Goal: Task Accomplishment & Management: Manage account settings

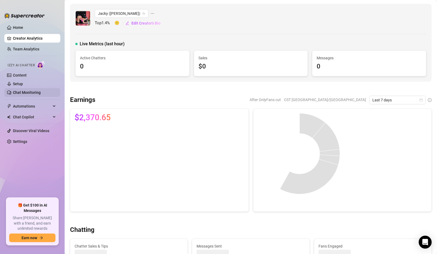
click at [33, 92] on link "Chat Monitoring" at bounding box center [27, 92] width 28 height 4
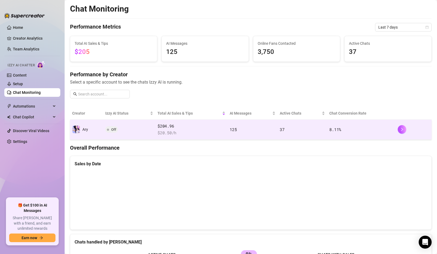
click at [102, 128] on td "Ary" at bounding box center [86, 130] width 33 height 20
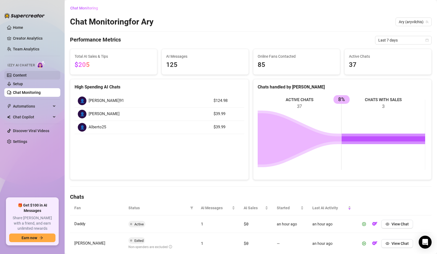
click at [27, 76] on link "Content" at bounding box center [20, 75] width 14 height 4
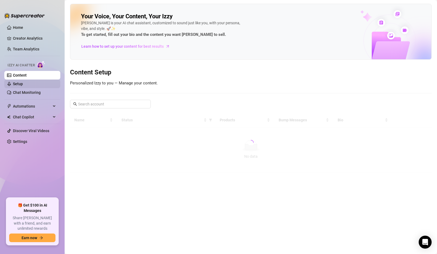
click at [23, 86] on link "Setup" at bounding box center [18, 84] width 10 height 4
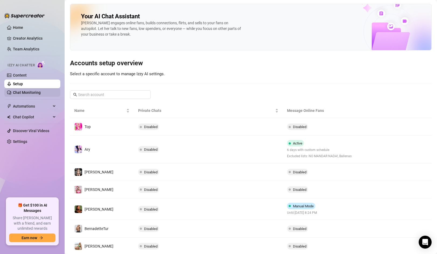
click at [25, 95] on link "Chat Monitoring" at bounding box center [27, 92] width 28 height 4
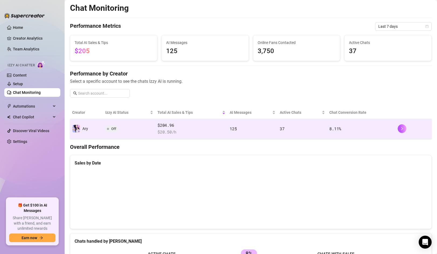
scroll to position [1, 0]
click at [400, 130] on icon "right" at bounding box center [402, 128] width 4 height 4
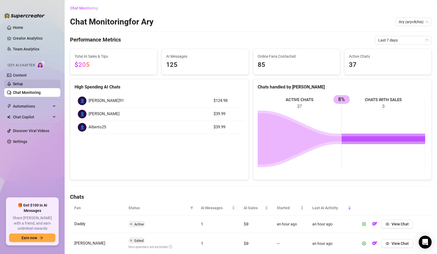
click at [23, 85] on link "Setup" at bounding box center [18, 84] width 10 height 4
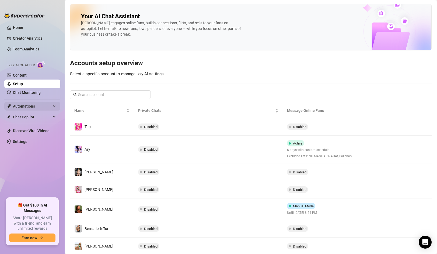
click at [45, 104] on span "Automations" at bounding box center [32, 106] width 38 height 9
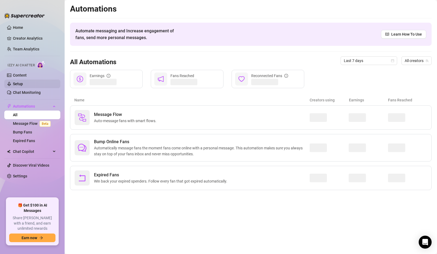
click at [23, 85] on link "Setup" at bounding box center [18, 84] width 10 height 4
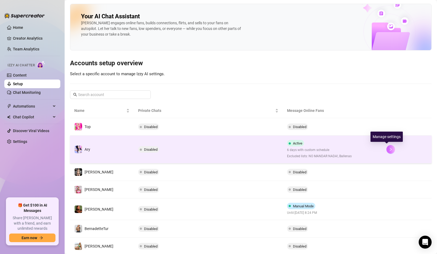
click at [390, 150] on icon "right" at bounding box center [391, 149] width 2 height 3
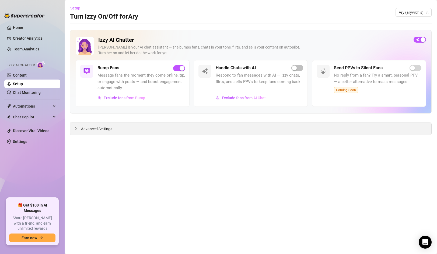
click at [94, 124] on div "Advanced Settings" at bounding box center [250, 128] width 361 height 13
click at [91, 127] on span "Advanced Settings" at bounding box center [96, 129] width 31 height 6
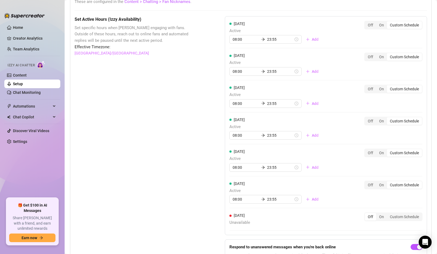
scroll to position [492, 0]
